Goal: Find specific page/section: Find specific page/section

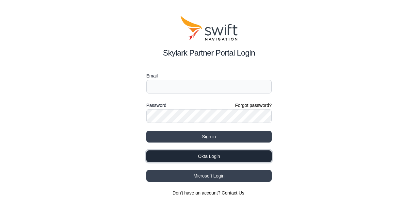
click at [168, 156] on button "Okta Login" at bounding box center [208, 156] width 125 height 12
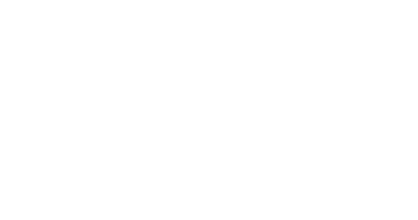
select select
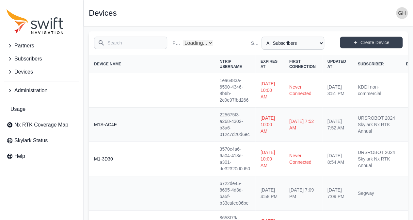
select select "Partner Name"
click at [51, 60] on button "Subscribers" at bounding box center [41, 58] width 75 height 13
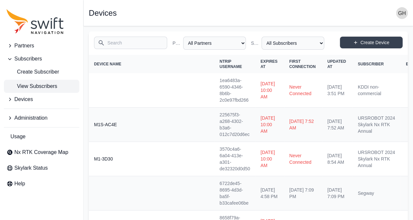
click at [54, 83] on span "View Subscribers" at bounding box center [32, 86] width 51 height 8
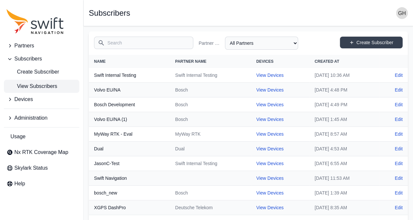
click at [122, 45] on input "Search" at bounding box center [143, 43] width 99 height 12
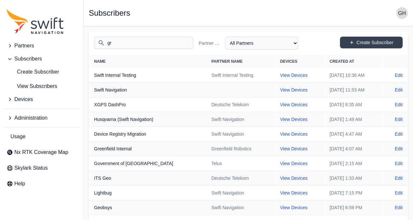
type input "gra"
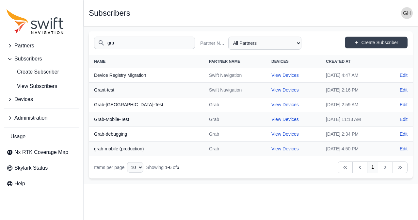
click at [271, 149] on link "View Devices" at bounding box center [284, 148] width 27 height 5
select select "fe55257b-e26b-4112-869a-e544fc77323b"
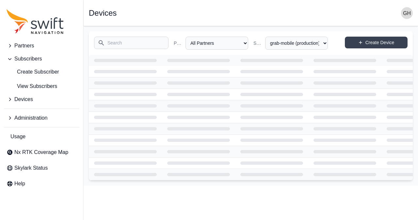
click at [248, 150] on div at bounding box center [271, 151] width 63 height 3
